Goal: Task Accomplishment & Management: Manage account settings

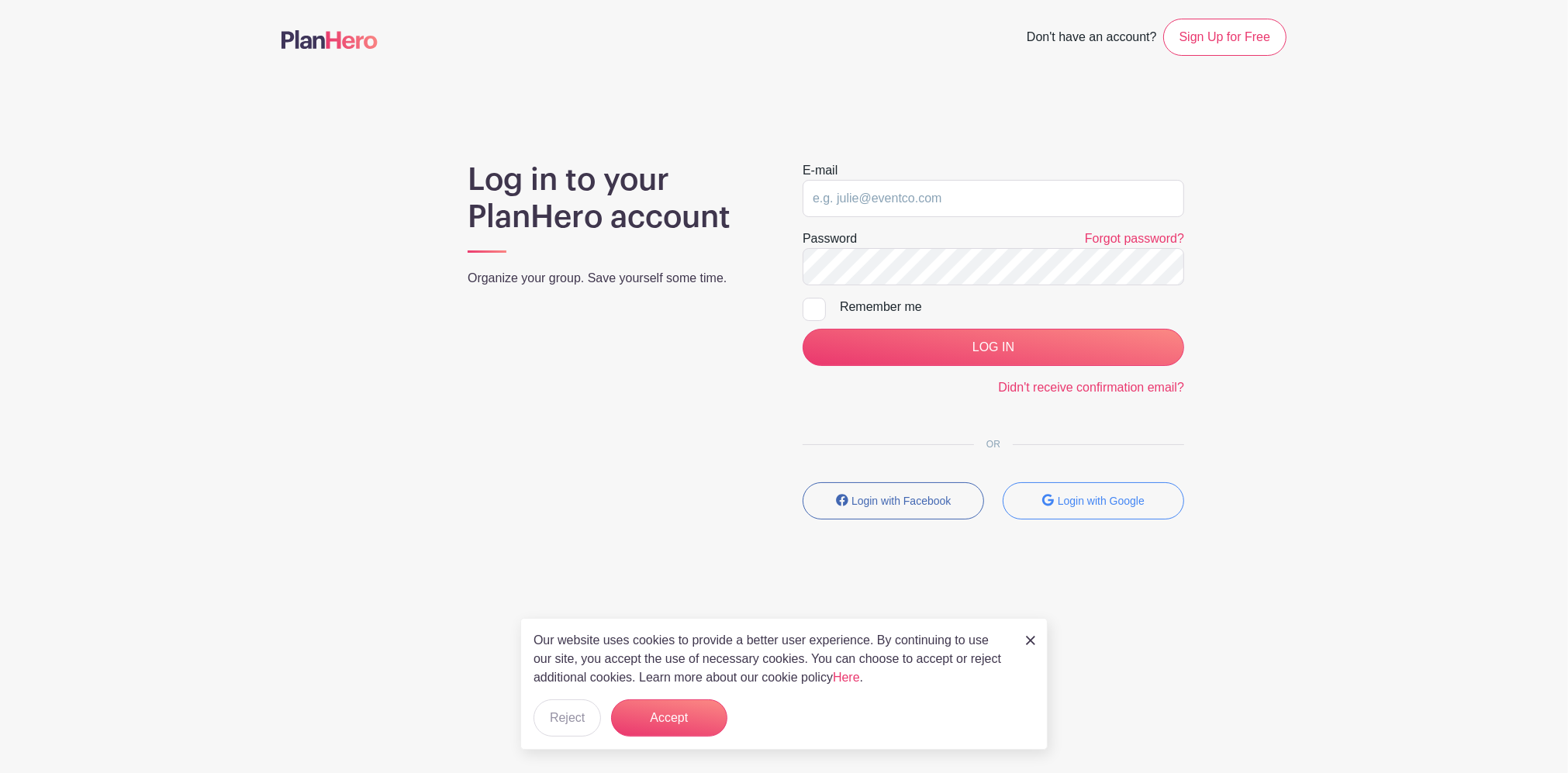
drag, startPoint x: 1031, startPoint y: 643, endPoint x: 1038, endPoint y: 638, distance: 8.6
click at [1031, 579] on img at bounding box center [1030, 640] width 9 height 9
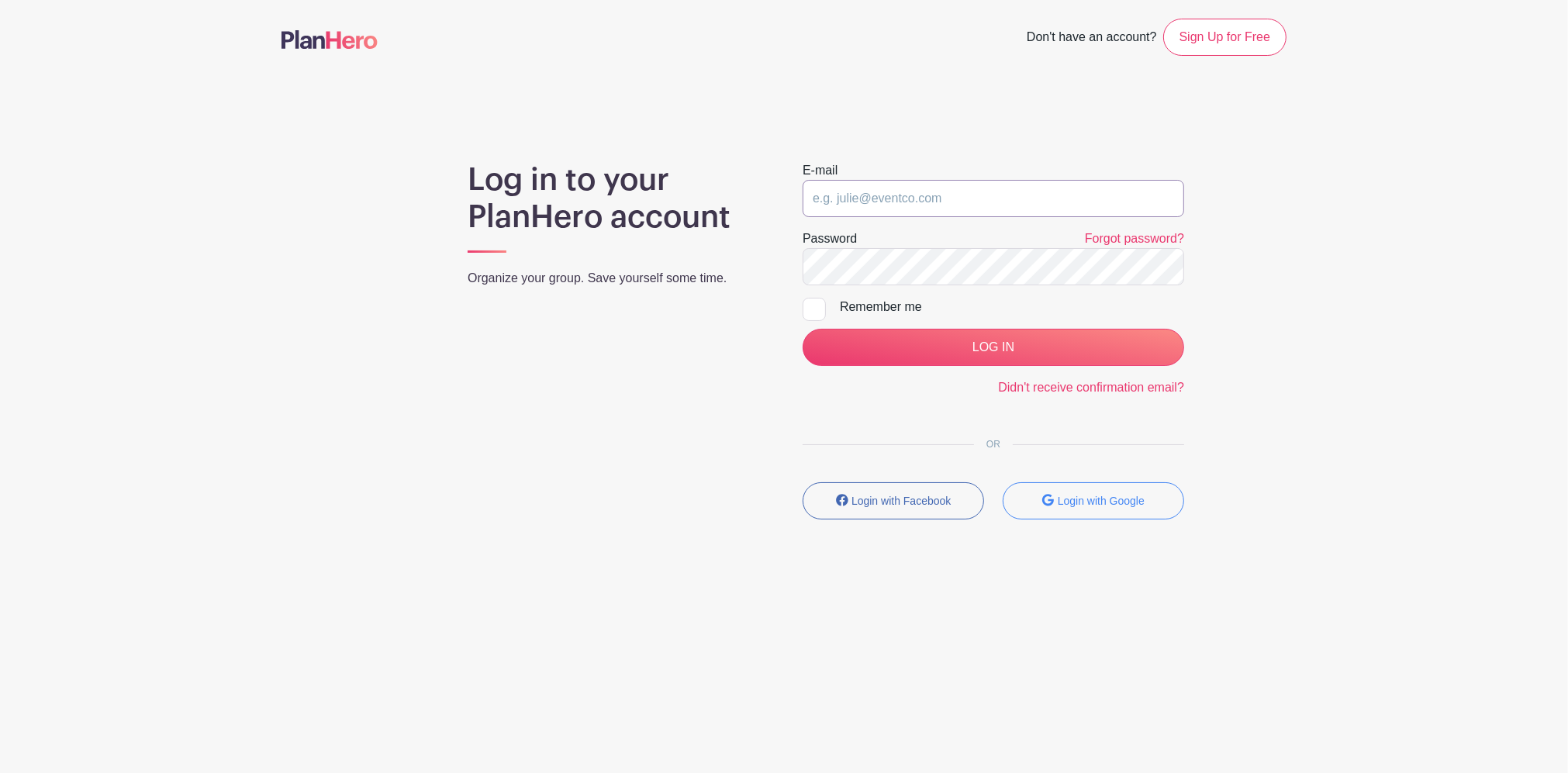
click at [974, 209] on input "email" at bounding box center [993, 198] width 382 height 38
type input "[EMAIL_ADDRESS][DOMAIN_NAME]"
click at [802, 328] on input "LOG IN" at bounding box center [993, 347] width 382 height 38
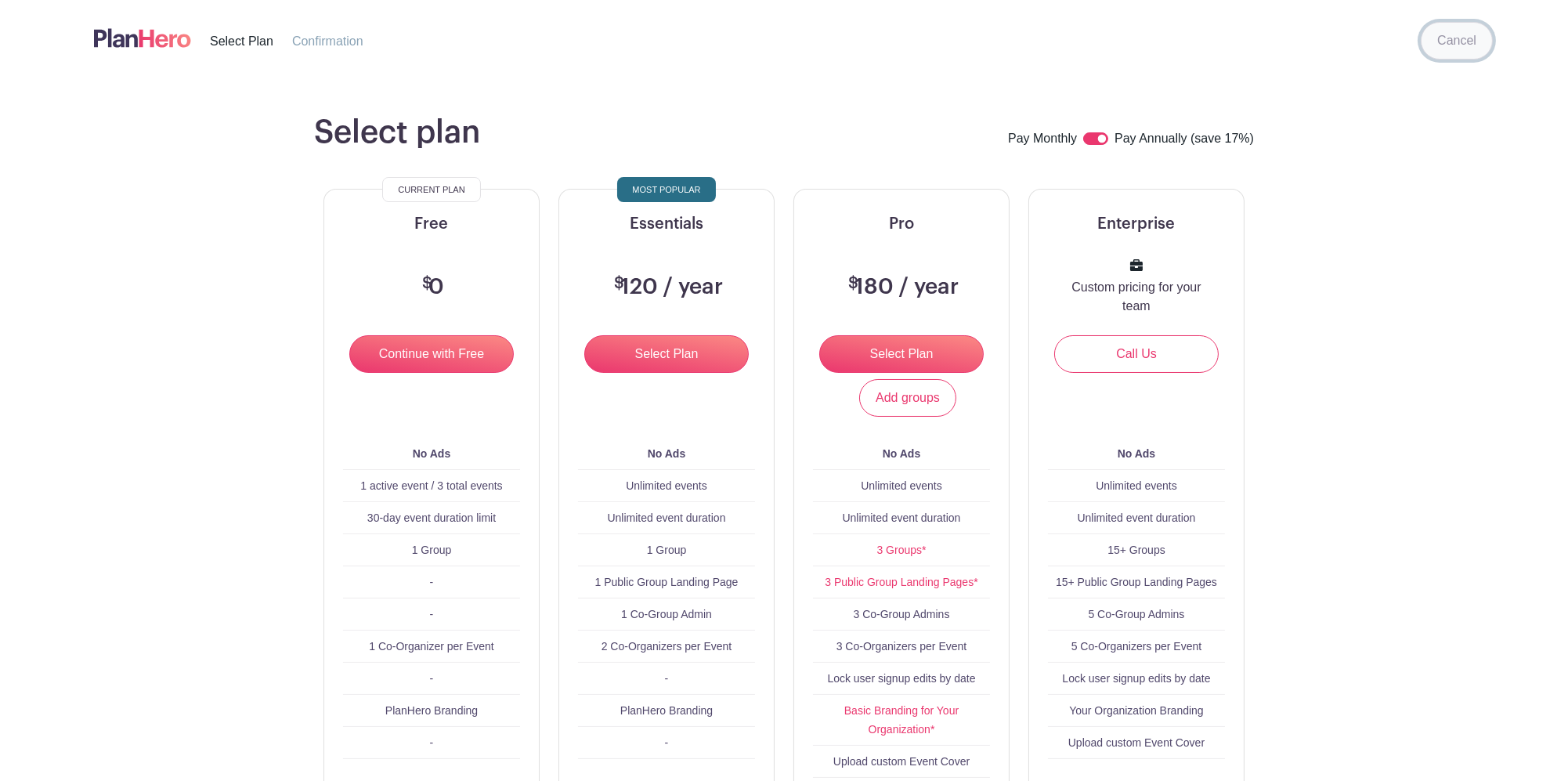
click at [1451, 41] on link "Cancel" at bounding box center [1456, 41] width 72 height 38
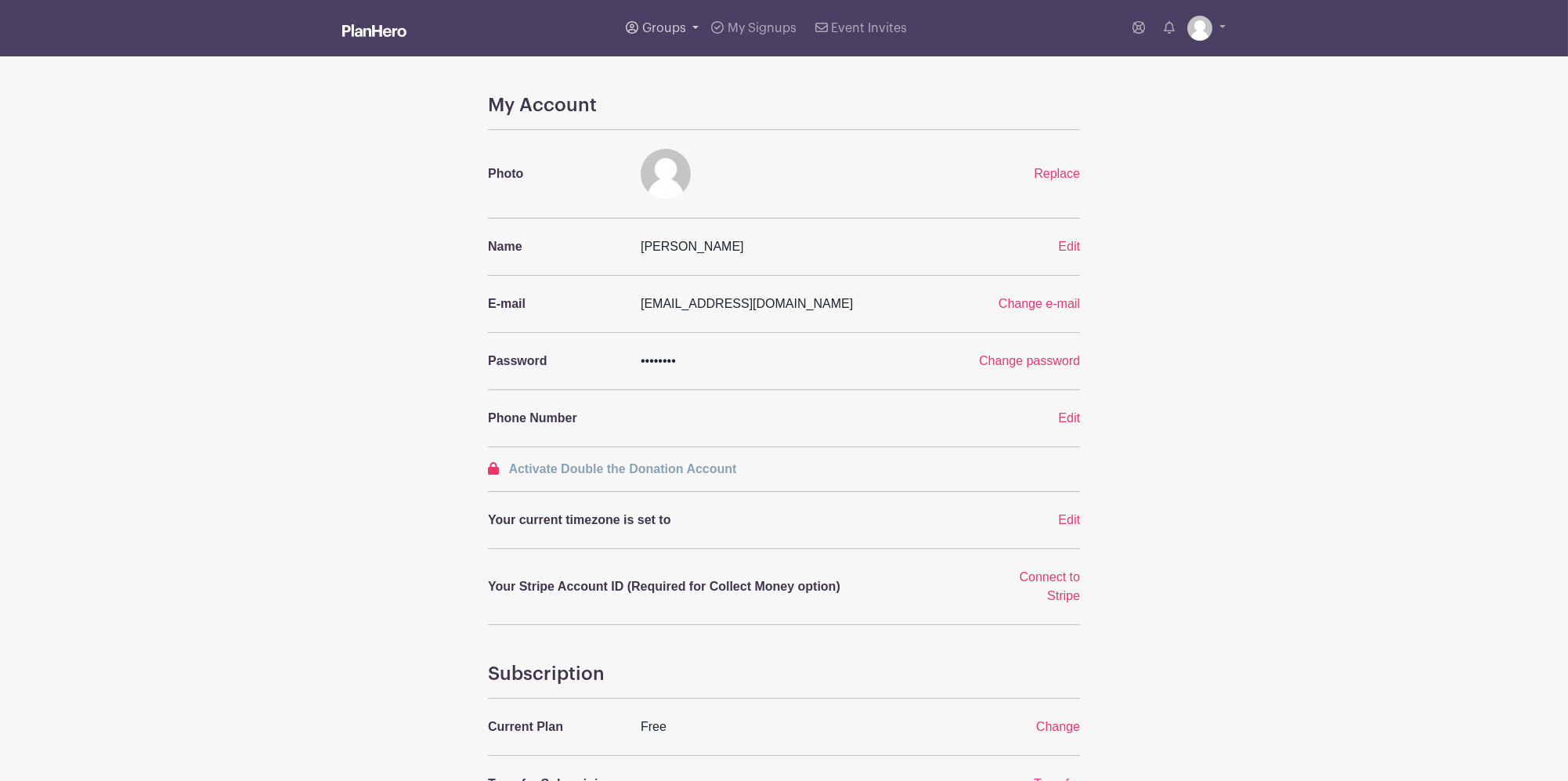
click at [673, 27] on span "Groups" at bounding box center [663, 28] width 44 height 13
click at [660, 151] on span "Wyse Events" at bounding box center [695, 148] width 74 height 18
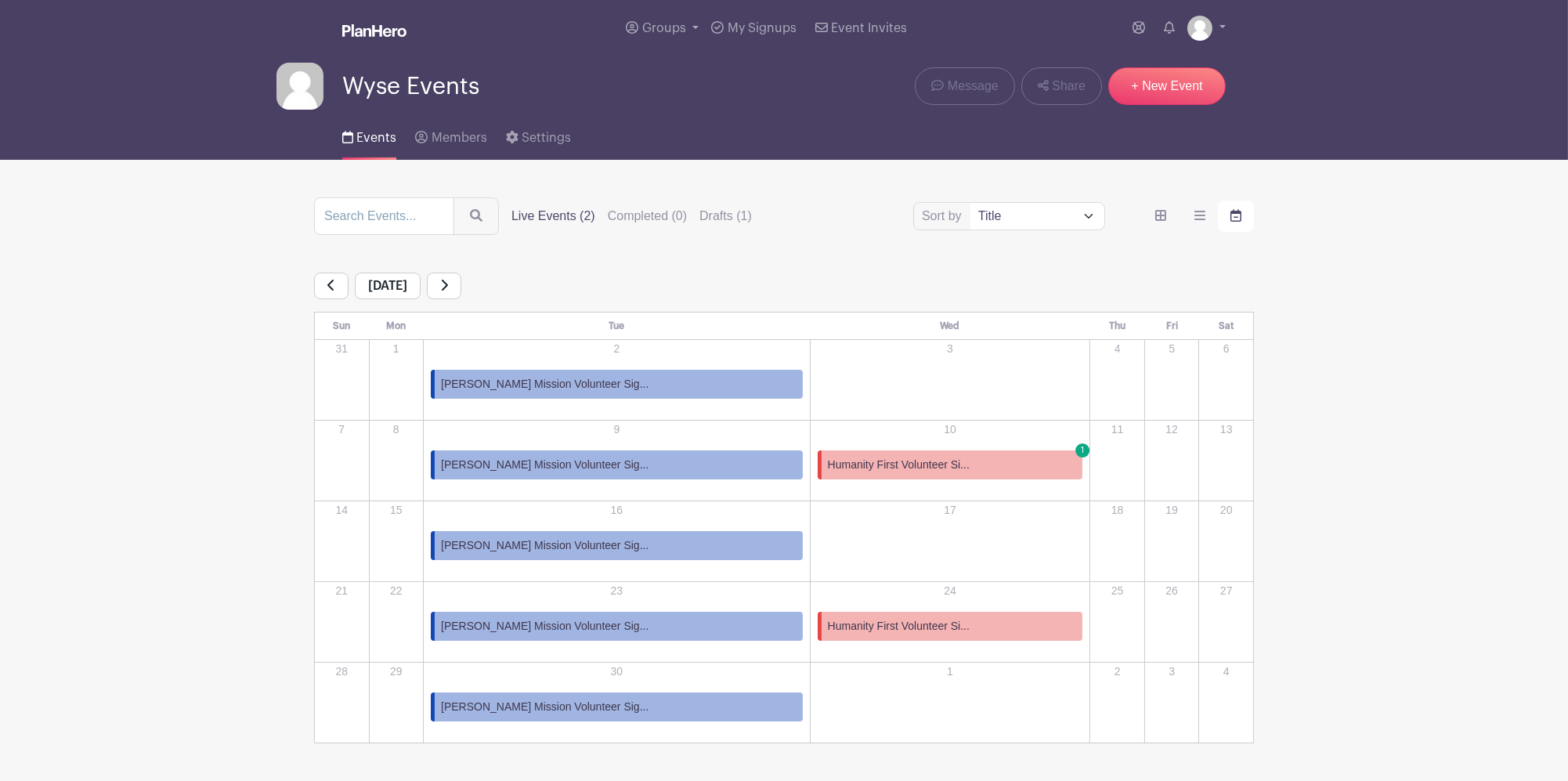
click at [853, 460] on span "Humanity First Volunteer Si..." at bounding box center [898, 464] width 142 height 16
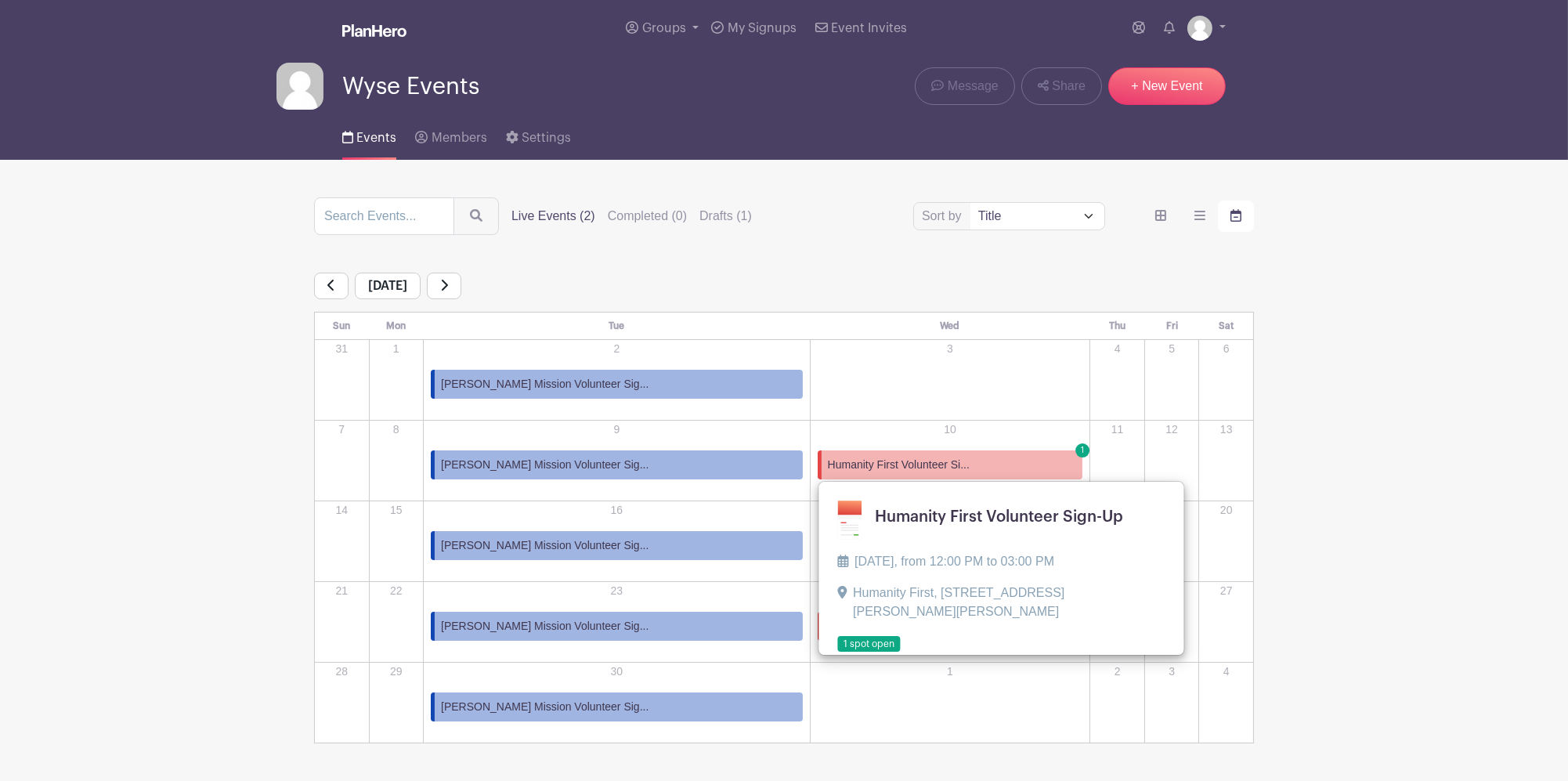
click at [902, 471] on span "Humanity First Volunteer Si..." at bounding box center [898, 464] width 142 height 16
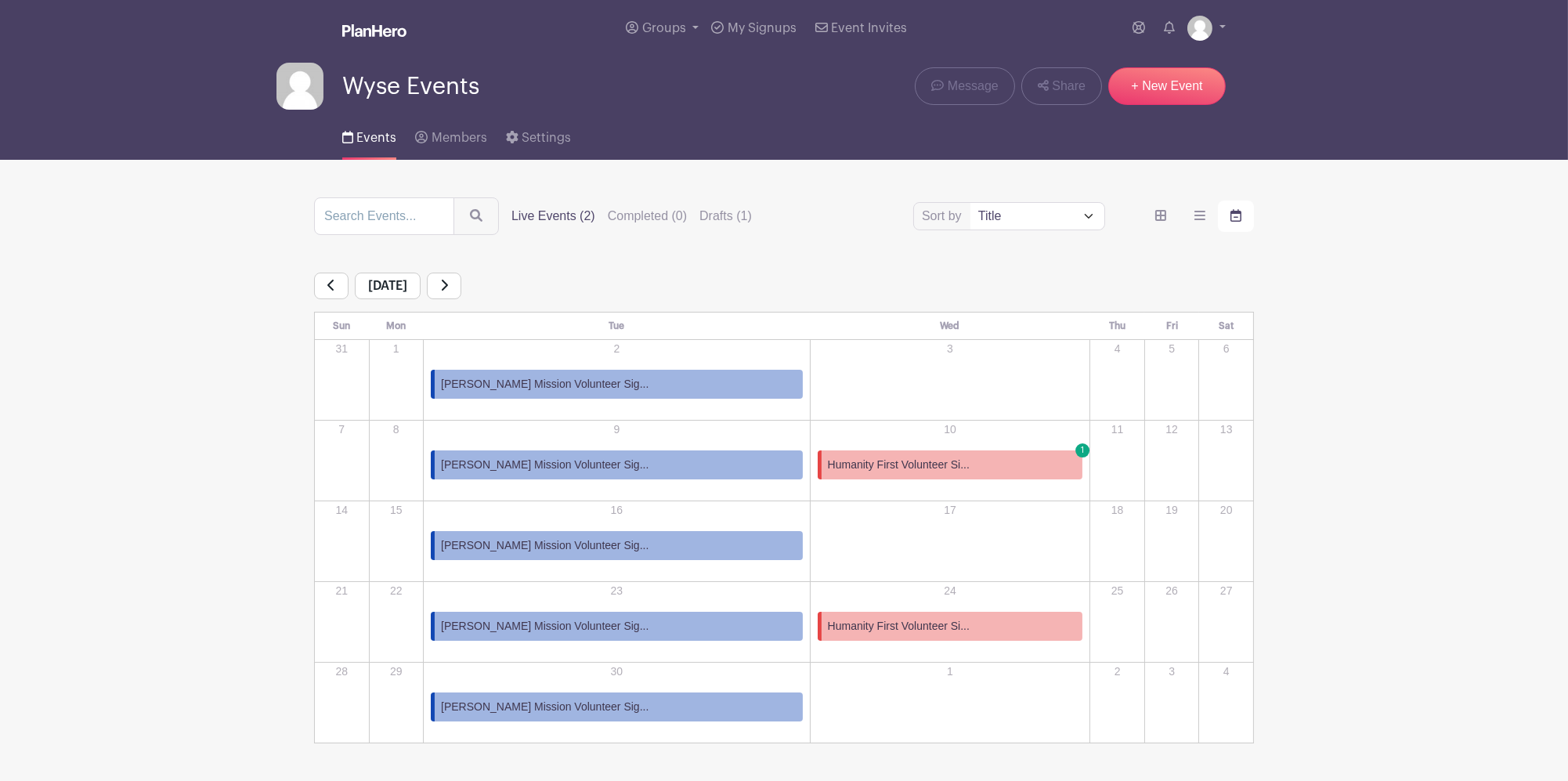
click at [901, 472] on span "Humanity First Volunteer Si..." at bounding box center [898, 464] width 142 height 16
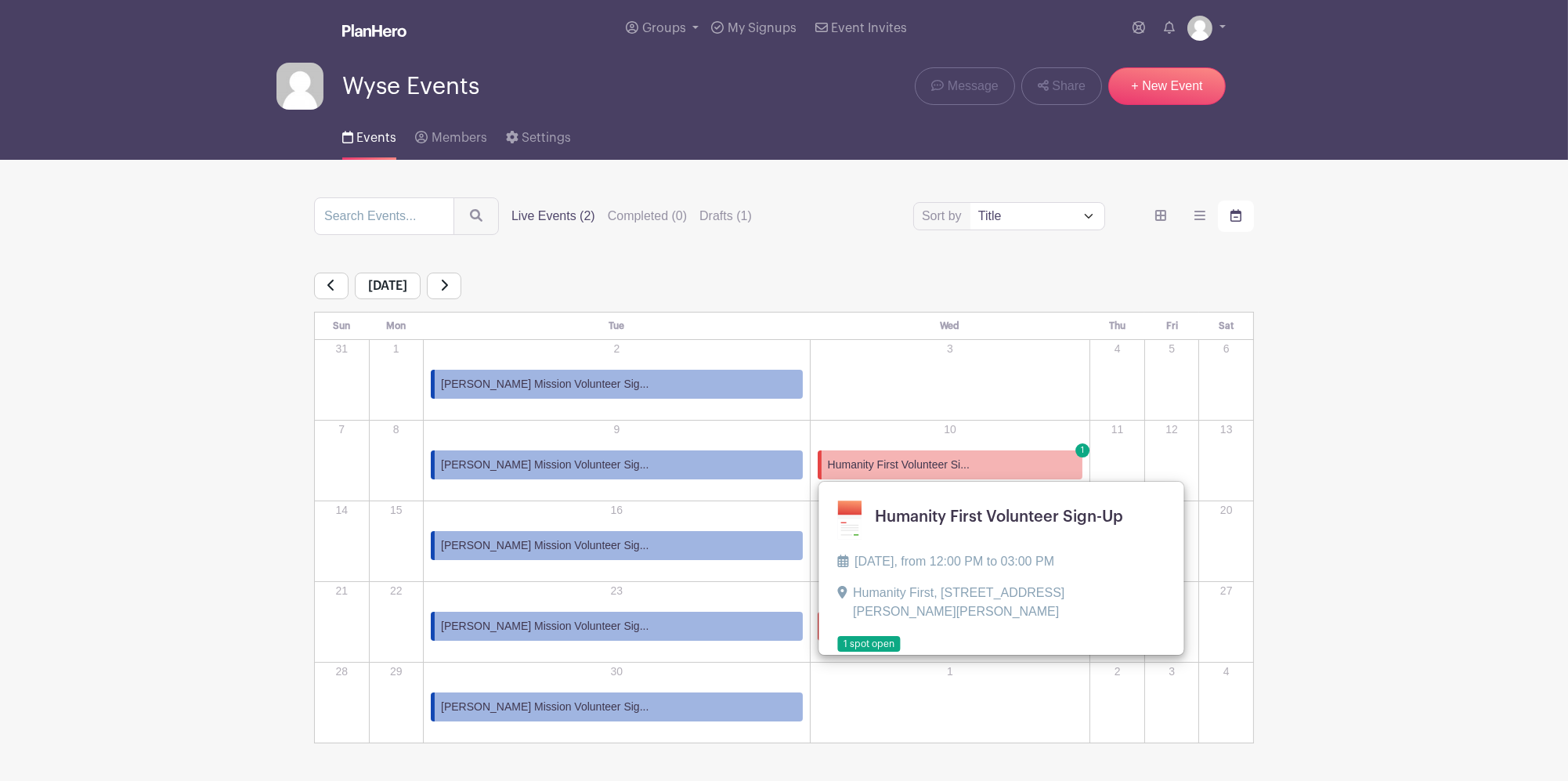
click at [869, 467] on span "Humanity First Volunteer Si..." at bounding box center [898, 464] width 142 height 16
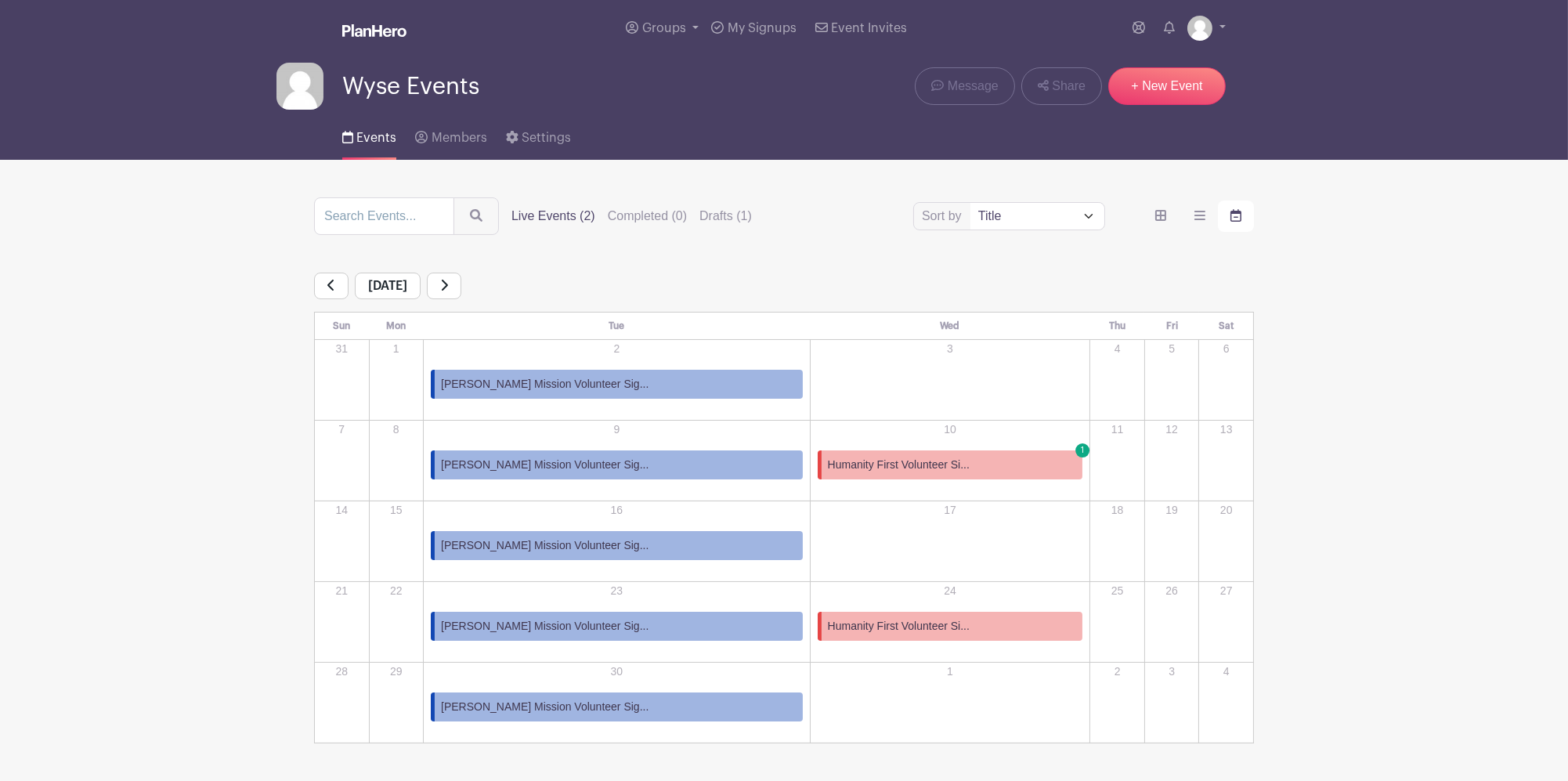
click at [869, 467] on span "Humanity First Volunteer Si..." at bounding box center [898, 464] width 142 height 16
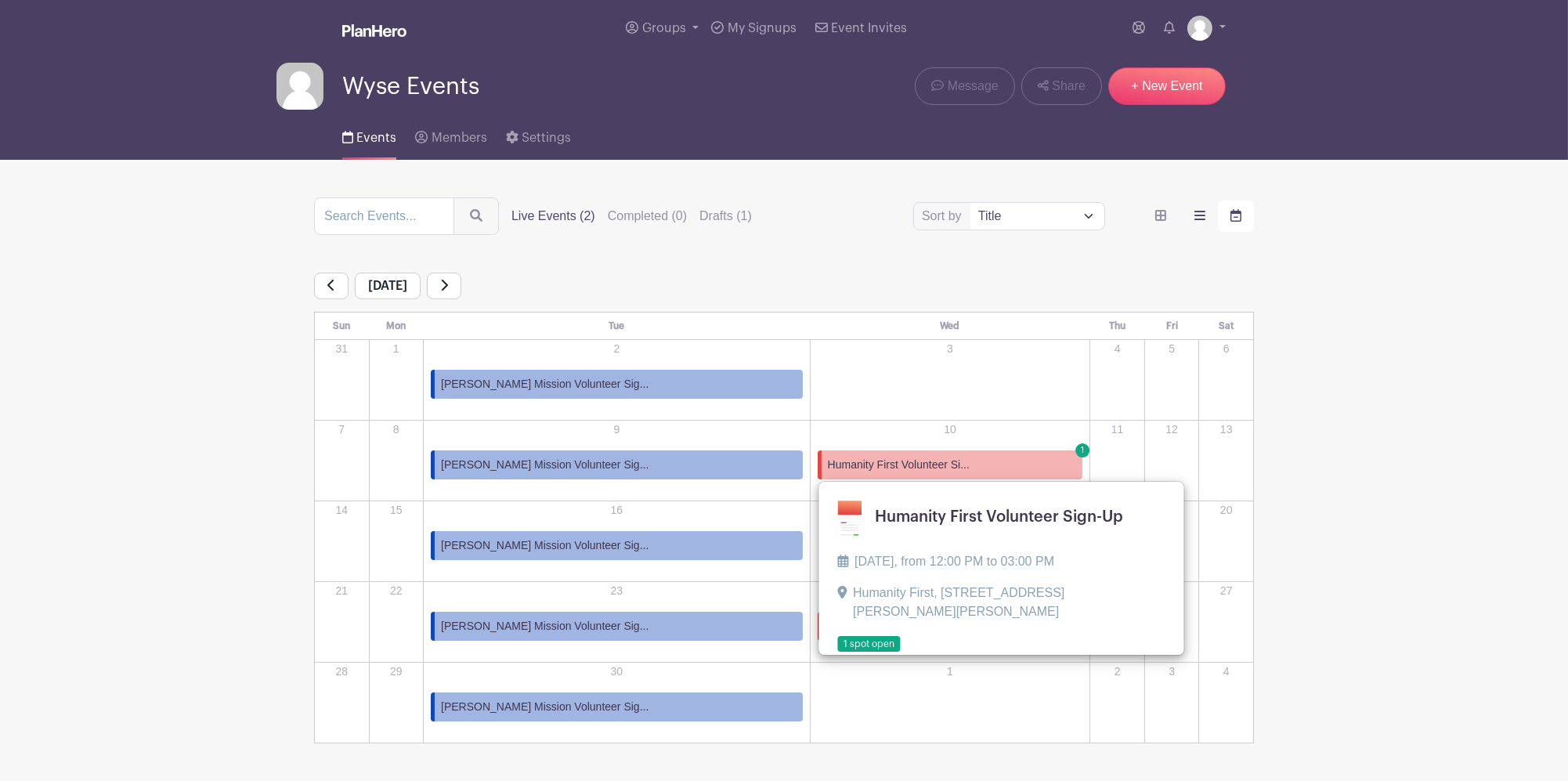
click at [1203, 220] on icon "order and view" at bounding box center [1199, 215] width 11 height 13
click at [0, 0] on input "order and view" at bounding box center [0, 0] width 0 height 0
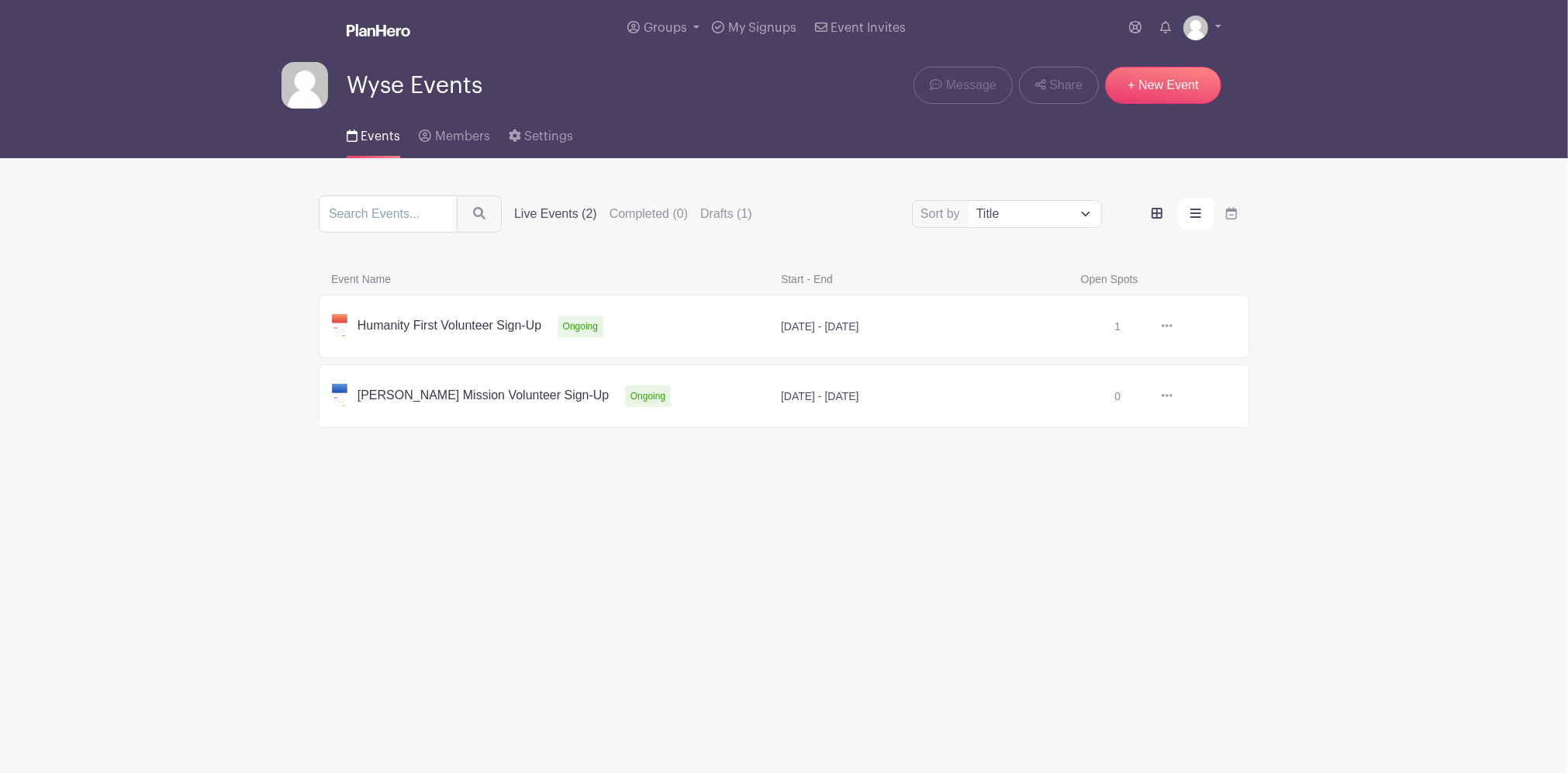
click at [1148, 217] on label "order and view" at bounding box center [1157, 214] width 36 height 31
click at [0, 0] on input "order and view" at bounding box center [0, 0] width 0 height 0
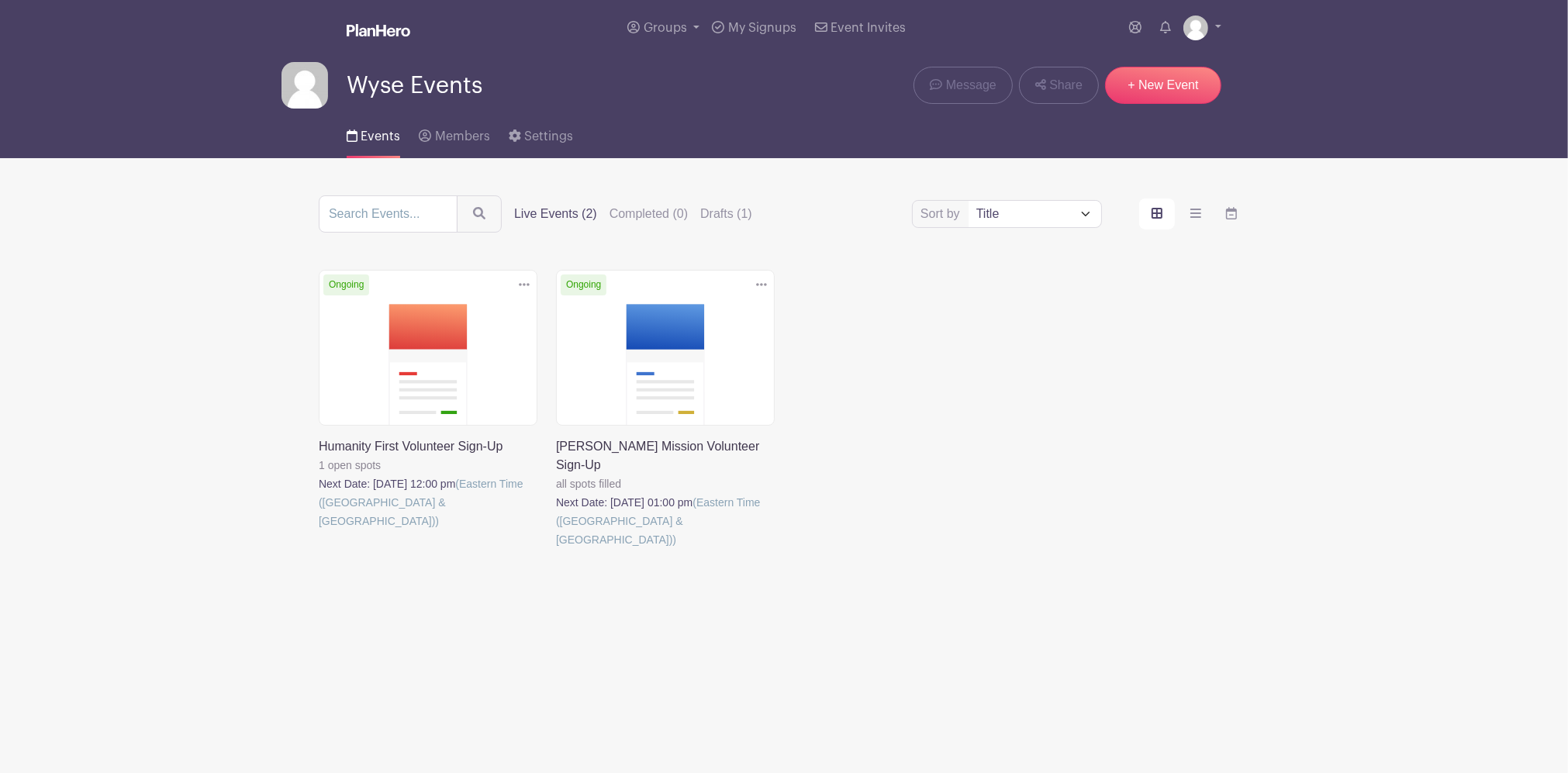
click at [319, 530] on link at bounding box center [319, 530] width 0 height 0
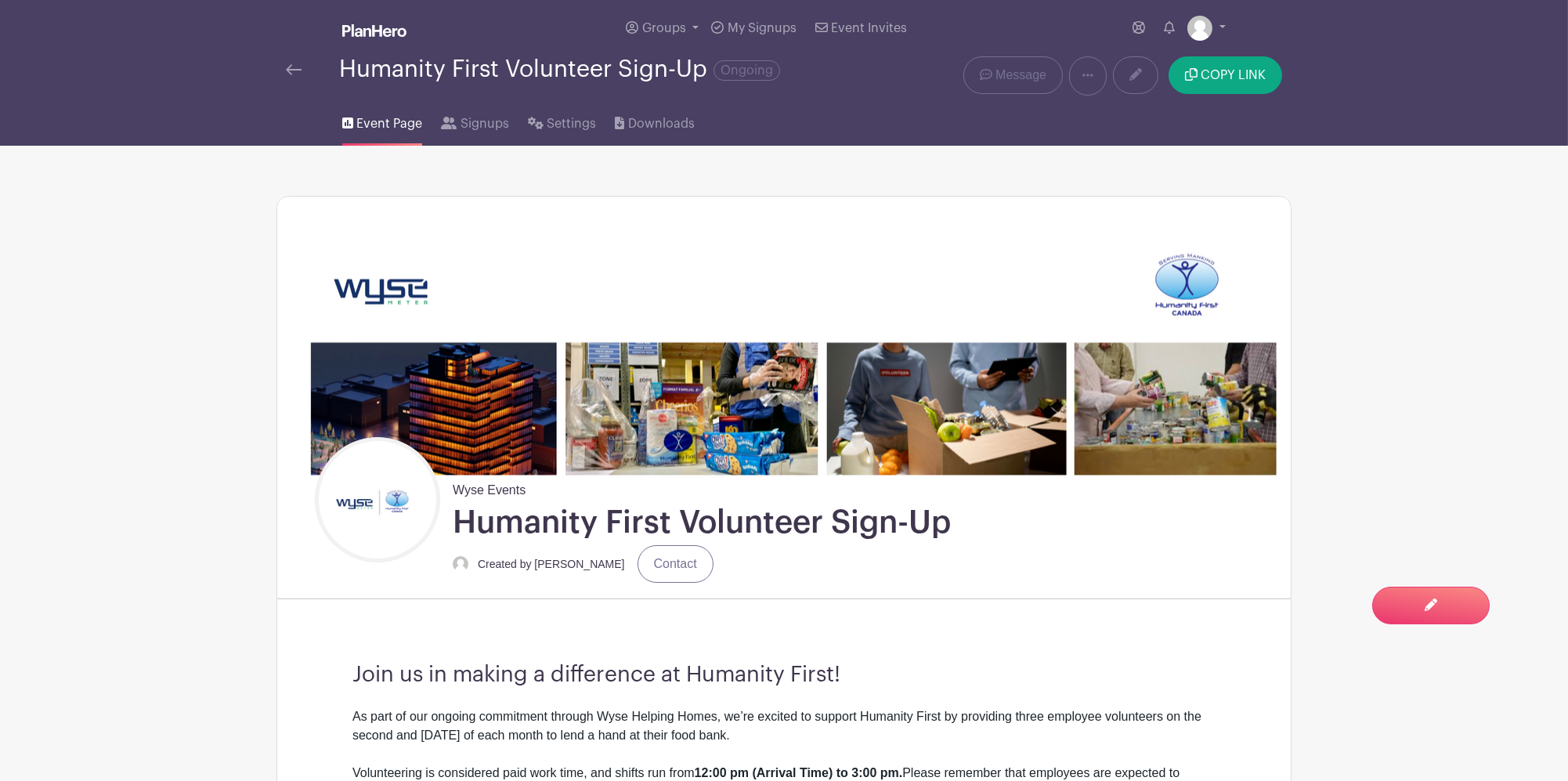
click at [275, 70] on div "Humanity First Volunteer Sign-Up Ongoing Delete Event Are you sure? This event …" at bounding box center [784, 75] width 1033 height 39
click at [281, 67] on div "Humanity First Volunteer Sign-Up Ongoing" at bounding box center [572, 75] width 592 height 39
click at [301, 68] on img at bounding box center [294, 69] width 16 height 11
